Goal: Task Accomplishment & Management: Complete application form

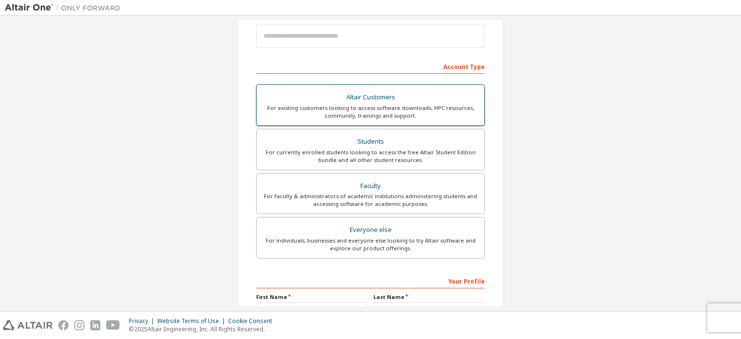
scroll to position [116, 0]
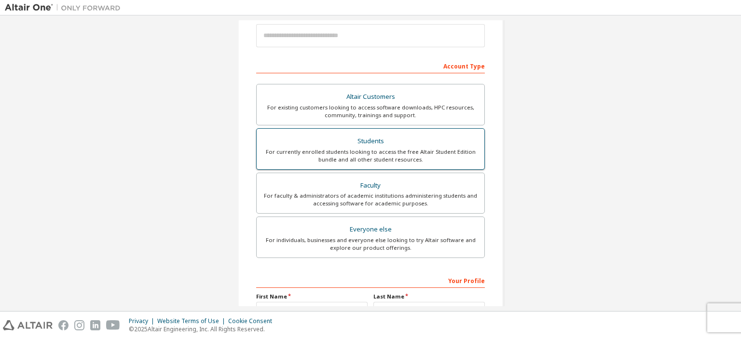
click at [392, 148] on div "For currently enrolled students looking to access the free Altair Student Editi…" at bounding box center [371, 155] width 216 height 15
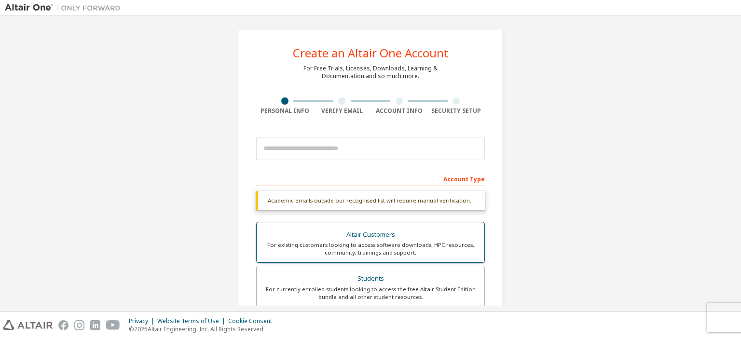
scroll to position [0, 0]
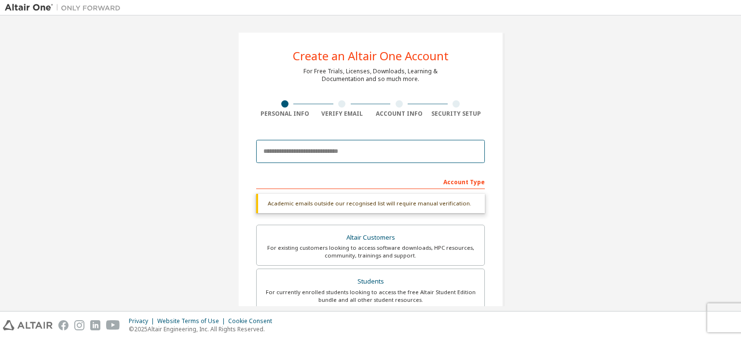
click at [294, 154] on input "email" at bounding box center [370, 151] width 229 height 23
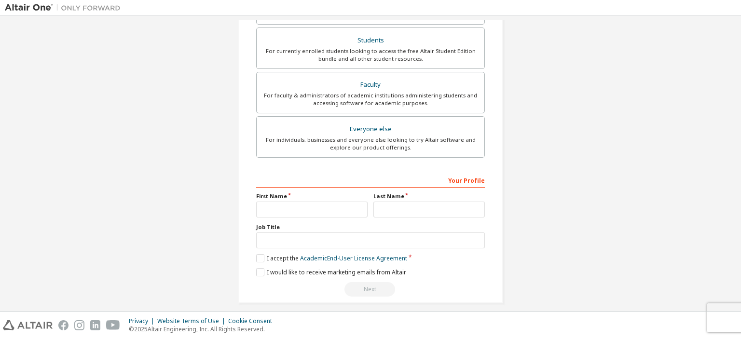
scroll to position [248, 0]
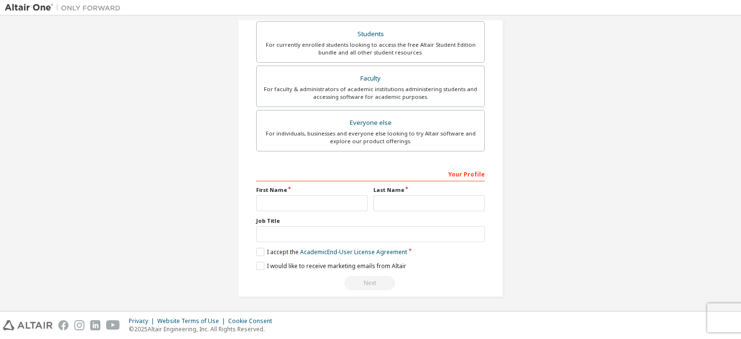
type input "**********"
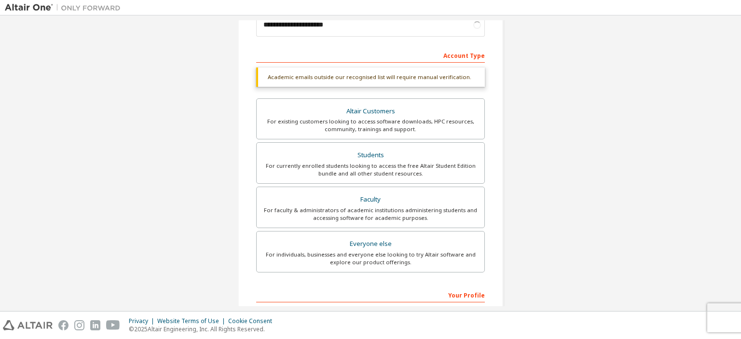
click at [295, 200] on div "Faculty" at bounding box center [371, 200] width 216 height 14
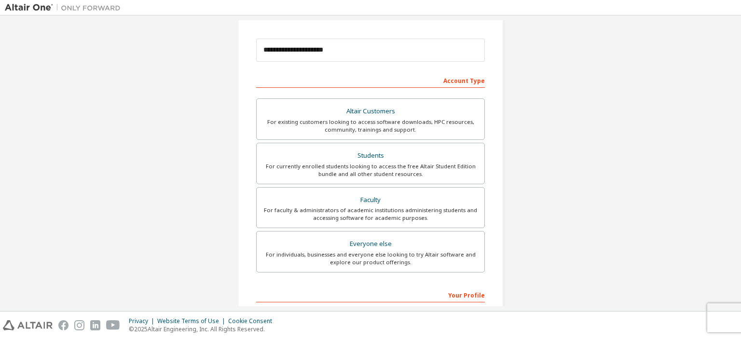
scroll to position [99, 0]
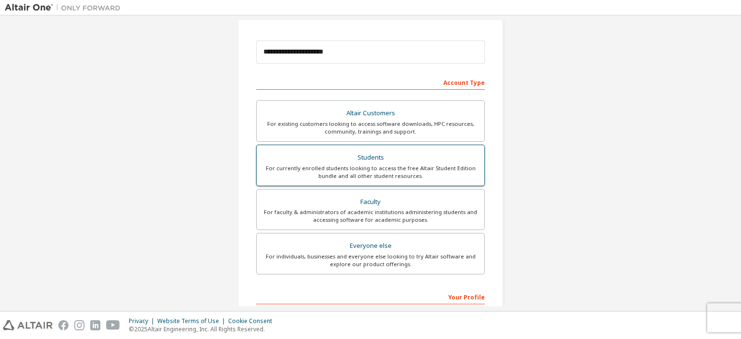
click at [337, 179] on label "Students For currently enrolled students looking to access the free Altair Stud…" at bounding box center [370, 166] width 229 height 42
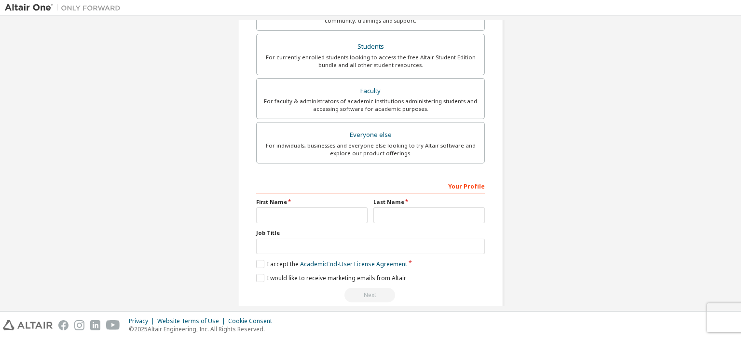
scroll to position [223, 0]
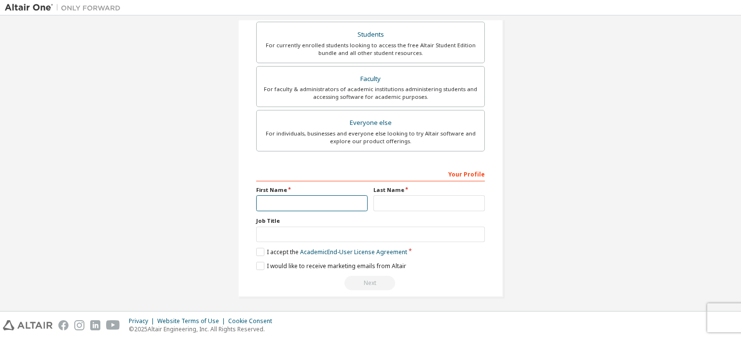
click at [281, 199] on input "text" at bounding box center [312, 204] width 112 height 16
type input "**"
type input "****"
click at [258, 249] on label "I accept the Academic End-User License Agreement" at bounding box center [331, 252] width 151 height 8
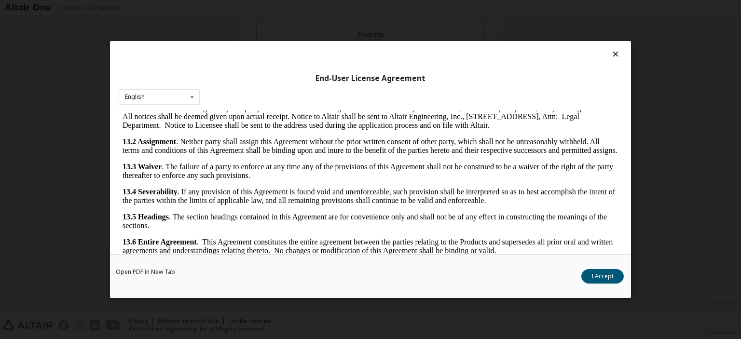
scroll to position [19, 0]
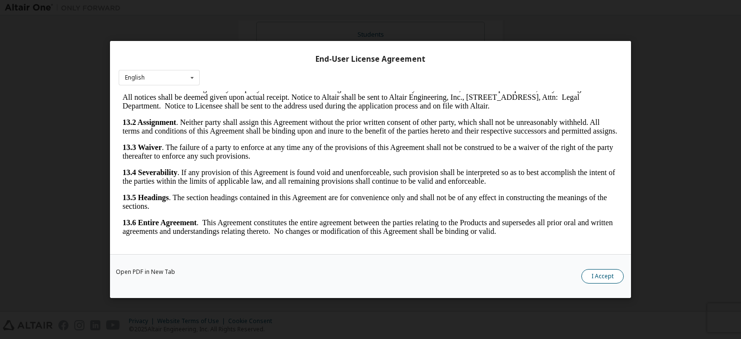
click at [608, 276] on button "I Accept" at bounding box center [603, 276] width 42 height 14
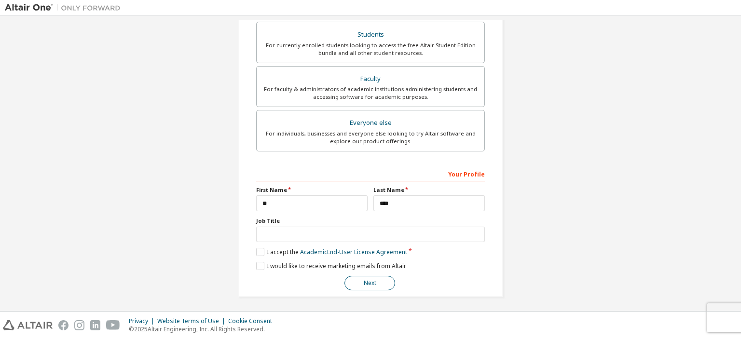
click at [349, 280] on button "Next" at bounding box center [370, 283] width 51 height 14
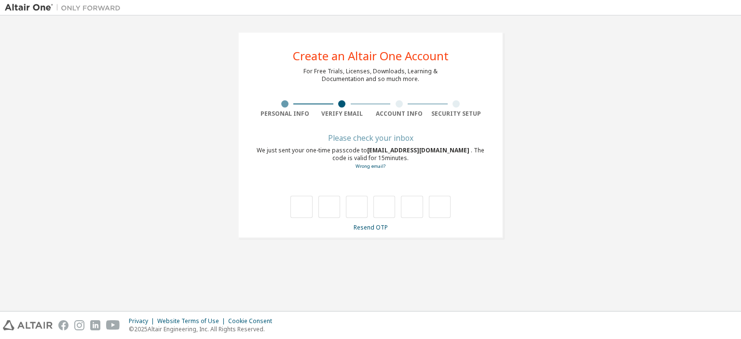
drag, startPoint x: 612, startPoint y: 126, endPoint x: 658, endPoint y: 85, distance: 62.6
click at [658, 85] on div "**********" at bounding box center [371, 135] width 732 height 230
click at [281, 33] on div "**********" at bounding box center [371, 135] width 266 height 207
click at [368, 229] on link "Resend OTP" at bounding box center [371, 228] width 34 height 8
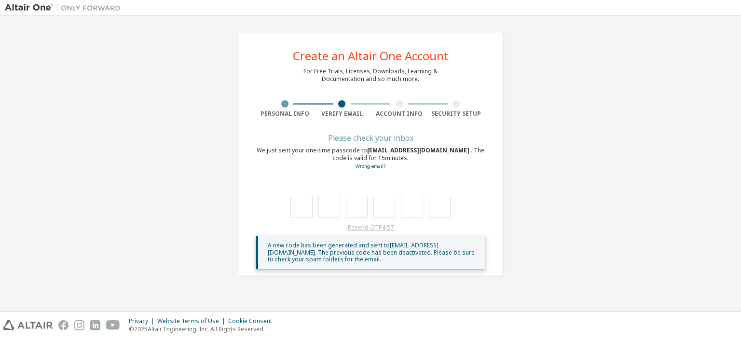
click at [368, 229] on div "Resend OTP 4:57 A new code has been generated and sent to [EMAIL_ADDRESS][DOMAI…" at bounding box center [370, 246] width 229 height 45
drag, startPoint x: 365, startPoint y: 149, endPoint x: 434, endPoint y: 152, distance: 69.1
click at [434, 152] on span "[EMAIL_ADDRESS][DOMAIN_NAME]" at bounding box center [419, 150] width 104 height 8
click at [464, 162] on div "We just sent your one-time passcode to [EMAIL_ADDRESS][DOMAIN_NAME] . The code …" at bounding box center [370, 159] width 229 height 24
click at [297, 213] on input "text" at bounding box center [302, 207] width 22 height 22
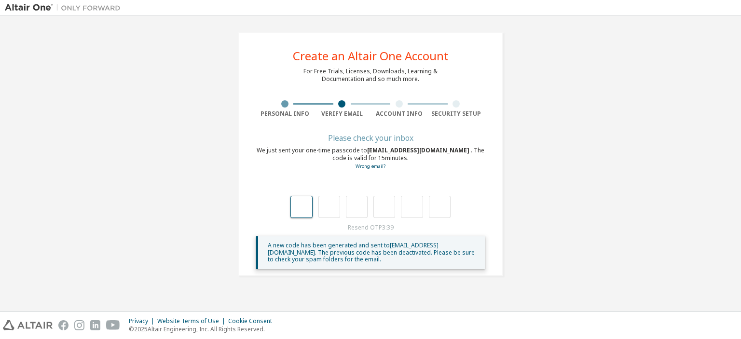
type input "*"
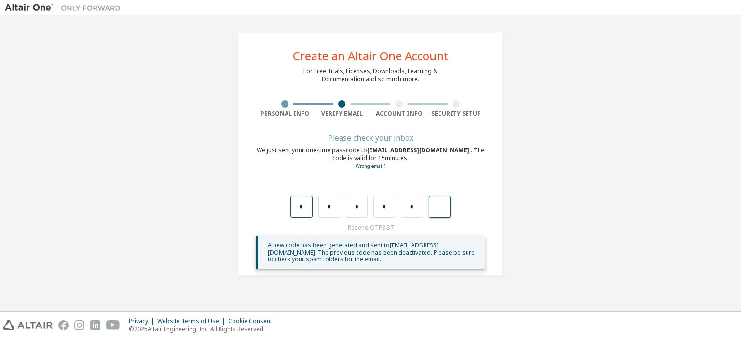
type input "*"
click at [303, 204] on input "text" at bounding box center [302, 207] width 22 height 22
type input "*"
click at [329, 212] on input "*" at bounding box center [330, 207] width 22 height 22
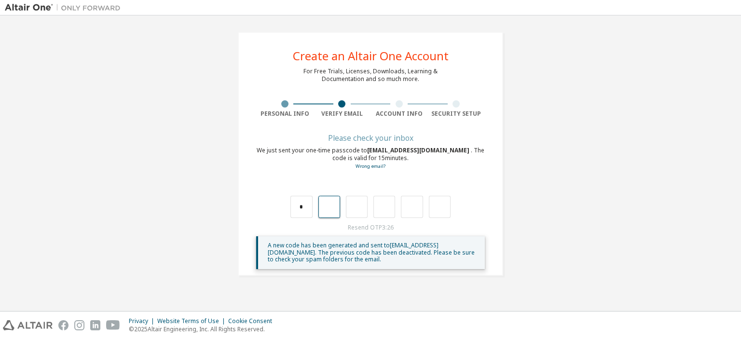
click at [329, 212] on input "text" at bounding box center [330, 207] width 22 height 22
type input "*"
click at [360, 209] on input "*" at bounding box center [357, 207] width 22 height 22
click at [360, 209] on input "text" at bounding box center [357, 207] width 22 height 22
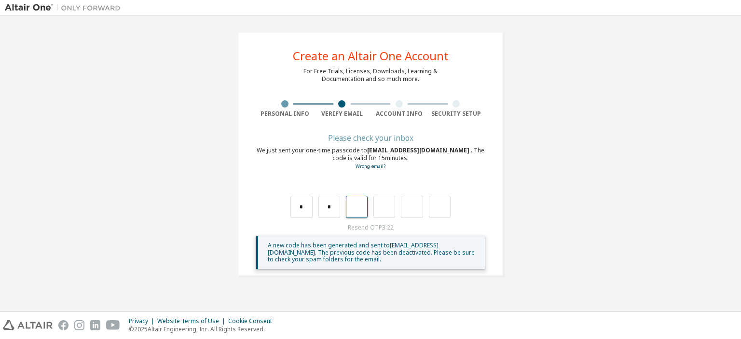
type input "*"
click at [393, 210] on input "*" at bounding box center [385, 207] width 22 height 22
click at [393, 210] on input "text" at bounding box center [385, 207] width 22 height 22
type input "*"
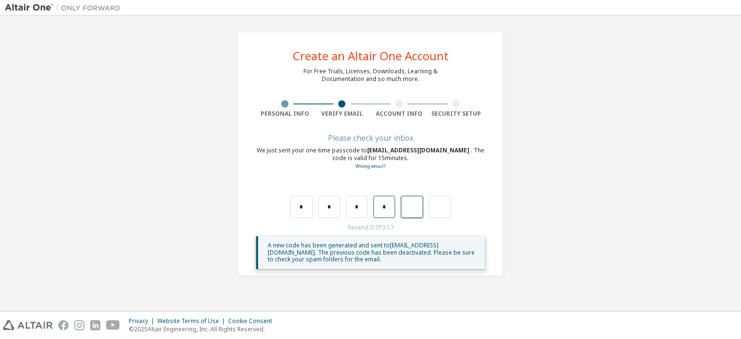
type input "*"
click at [421, 212] on input "*" at bounding box center [412, 207] width 22 height 22
click at [421, 212] on input "text" at bounding box center [412, 207] width 22 height 22
type input "*"
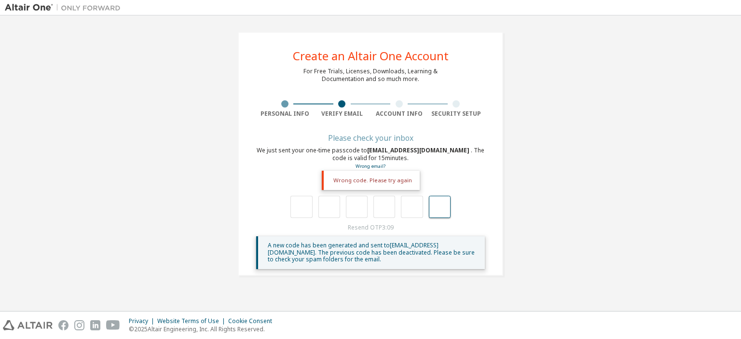
click at [438, 211] on input "text" at bounding box center [440, 207] width 22 height 22
type input "**"
click at [441, 209] on input "text" at bounding box center [440, 207] width 22 height 22
type input "***"
click at [306, 214] on input "text" at bounding box center [302, 207] width 22 height 22
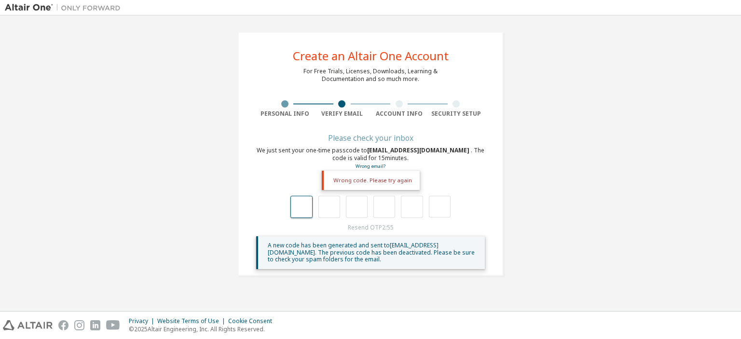
type input "*"
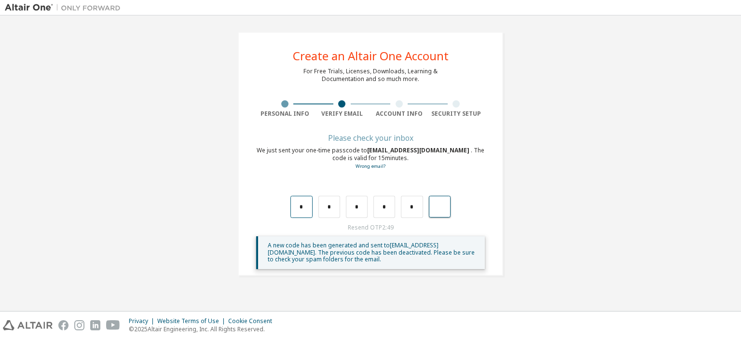
type input "*"
